Goal: Find contact information: Find contact information

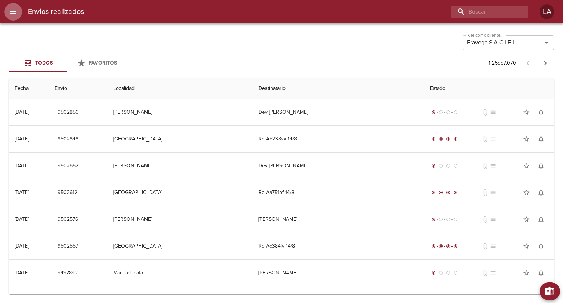
click at [10, 10] on icon "menu" at bounding box center [13, 12] width 7 height 4
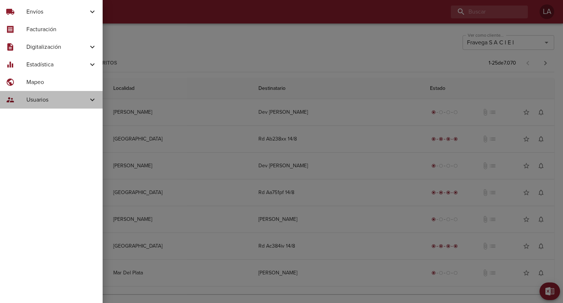
click at [47, 96] on span "Usuarios" at bounding box center [57, 99] width 62 height 9
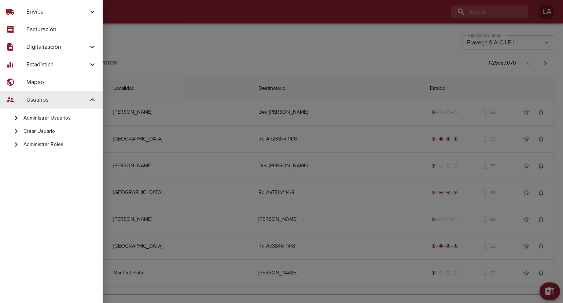
click at [19, 117] on icon at bounding box center [16, 118] width 9 height 9
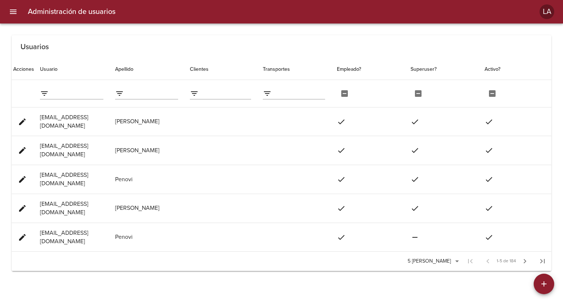
click at [69, 94] on input "filter data by Usuario" at bounding box center [78, 94] width 52 height 12
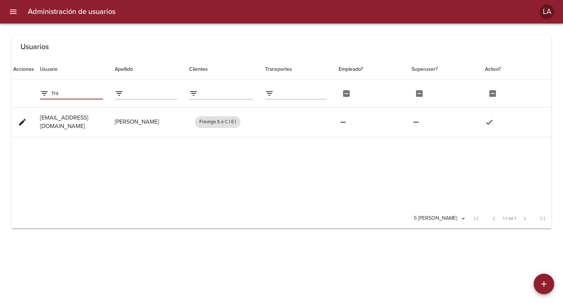
type input "fra"
drag, startPoint x: 41, startPoint y: 123, endPoint x: 126, endPoint y: 133, distance: 85.6
click at [109, 133] on td "[EMAIL_ADDRESS][DOMAIN_NAME]" at bounding box center [71, 122] width 75 height 30
copy td "[EMAIL_ADDRESS][DOMAIN_NAME]"
